Goal: Use online tool/utility: Utilize a website feature to perform a specific function

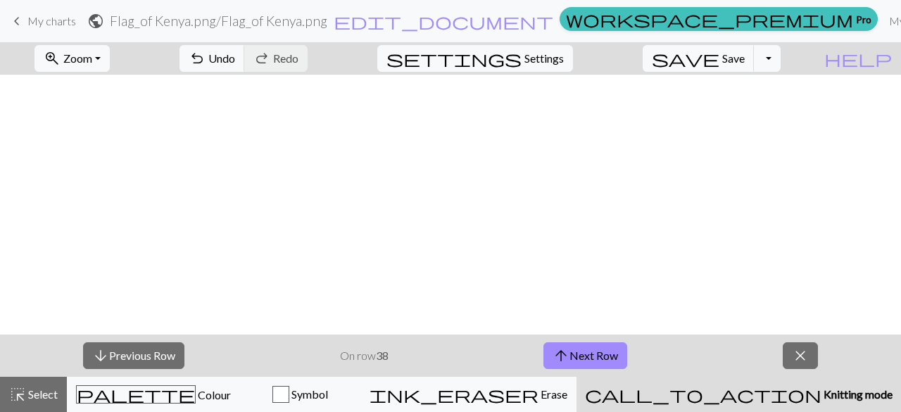
scroll to position [1824, 567]
click at [114, 351] on button "arrow_downward Previous Row" at bounding box center [133, 355] width 101 height 27
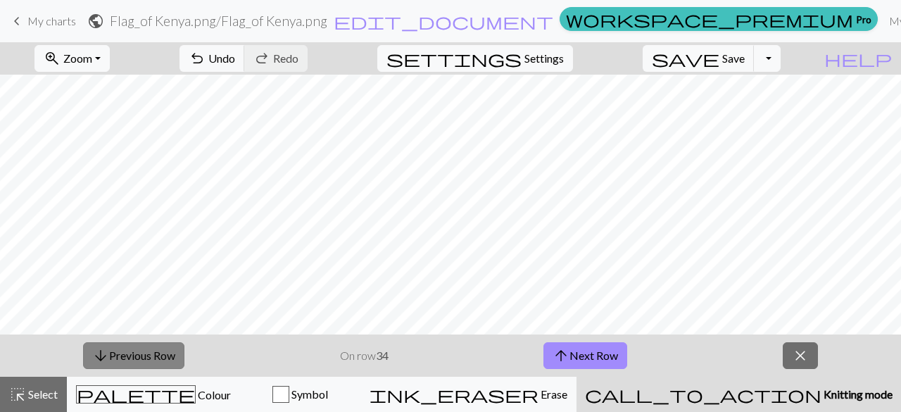
click at [114, 351] on button "arrow_downward Previous Row" at bounding box center [133, 355] width 101 height 27
click at [560, 360] on span "arrow_upward" at bounding box center [561, 356] width 17 height 20
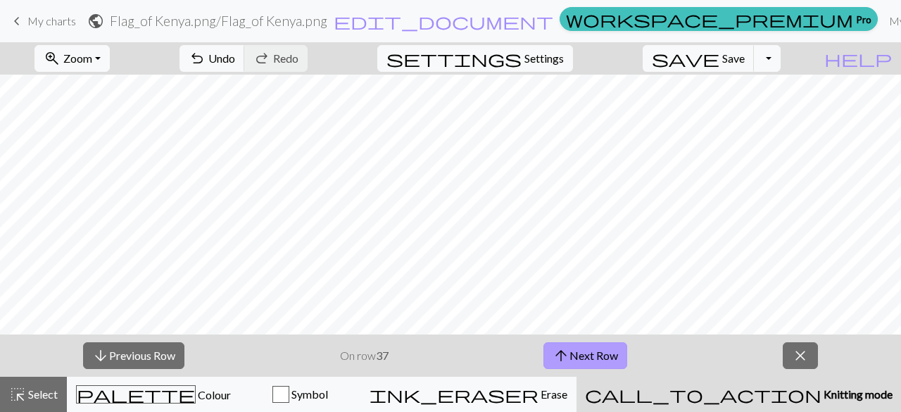
click at [560, 360] on span "arrow_upward" at bounding box center [561, 356] width 17 height 20
